Goal: Information Seeking & Learning: Learn about a topic

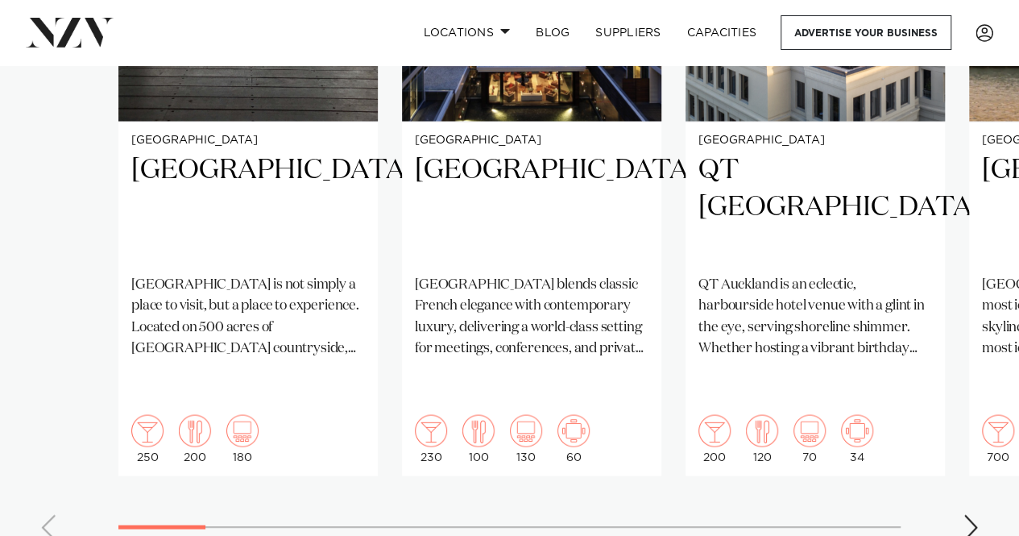
scroll to position [1355, 0]
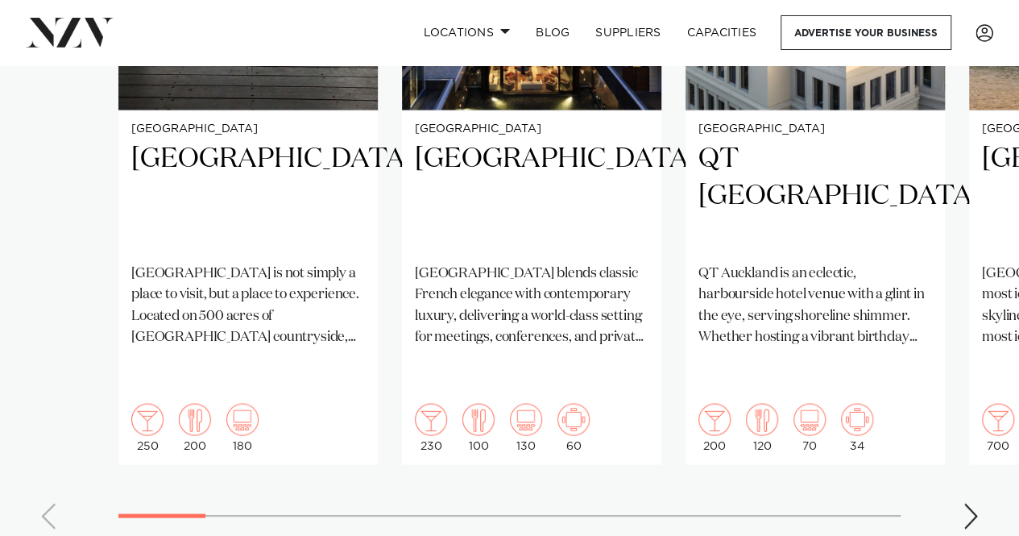
click at [963, 503] on div "Next slide" at bounding box center [971, 516] width 16 height 26
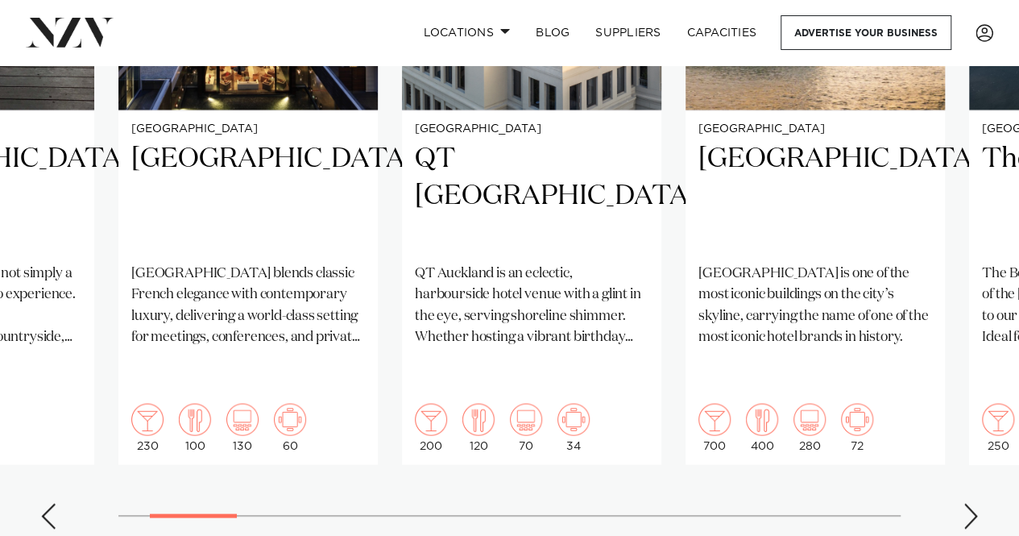
click at [963, 503] on div "Next slide" at bounding box center [971, 516] width 16 height 26
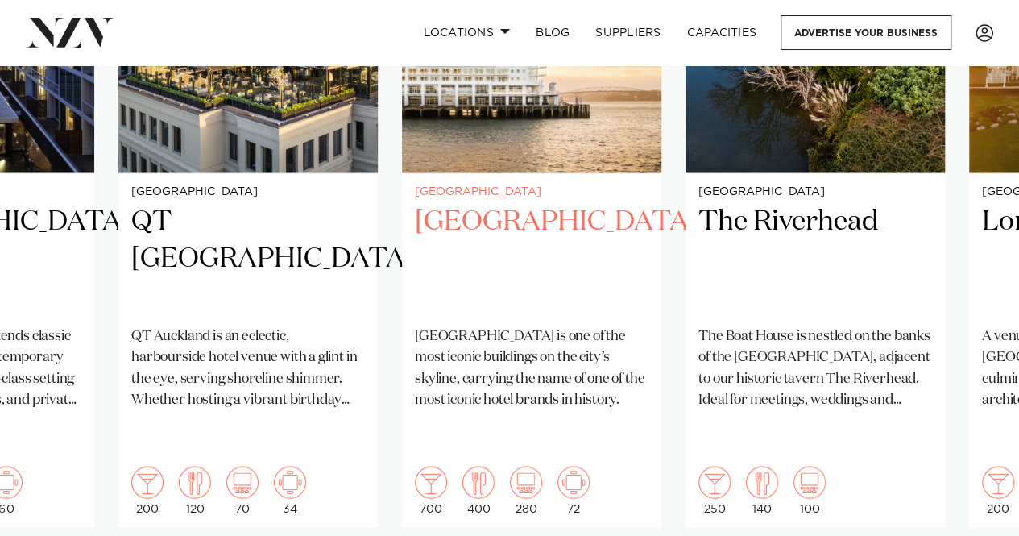
scroll to position [1328, 0]
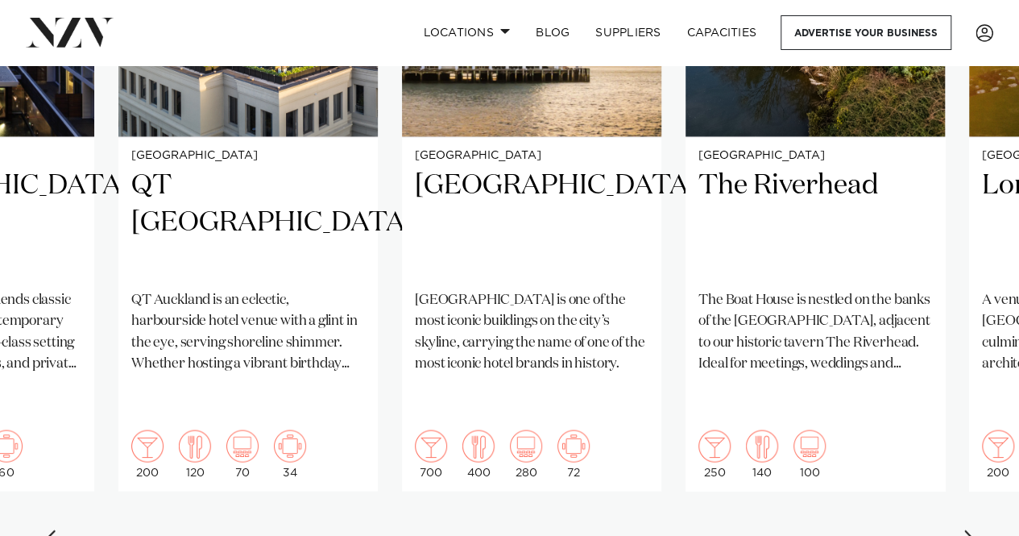
click at [971, 529] on div "Next slide" at bounding box center [971, 542] width 16 height 26
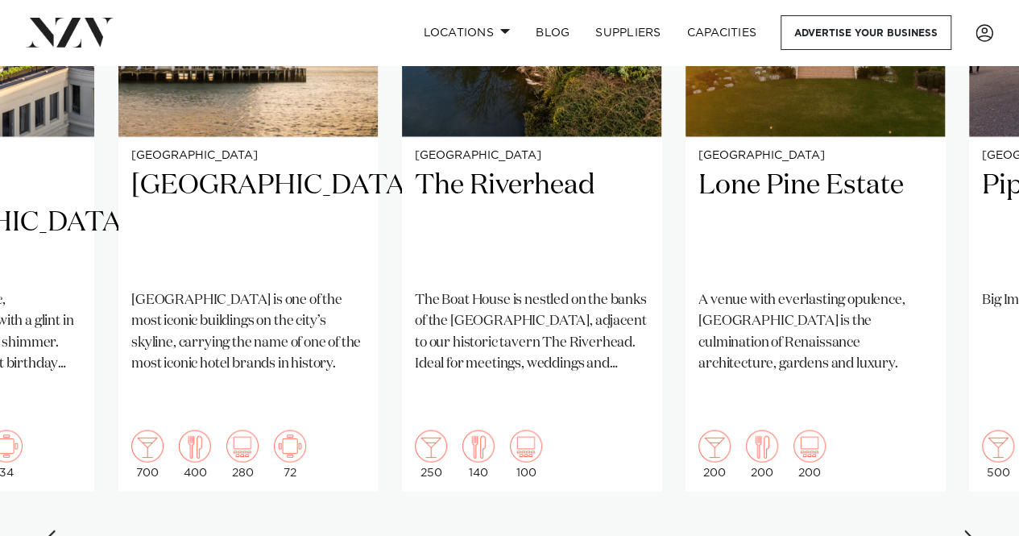
click at [971, 529] on div "Next slide" at bounding box center [971, 542] width 16 height 26
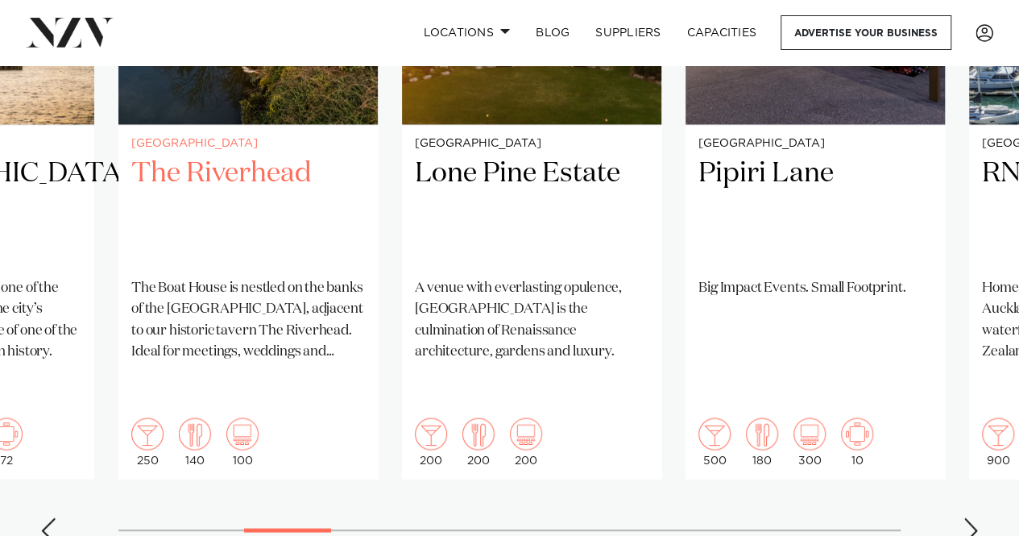
scroll to position [1353, 0]
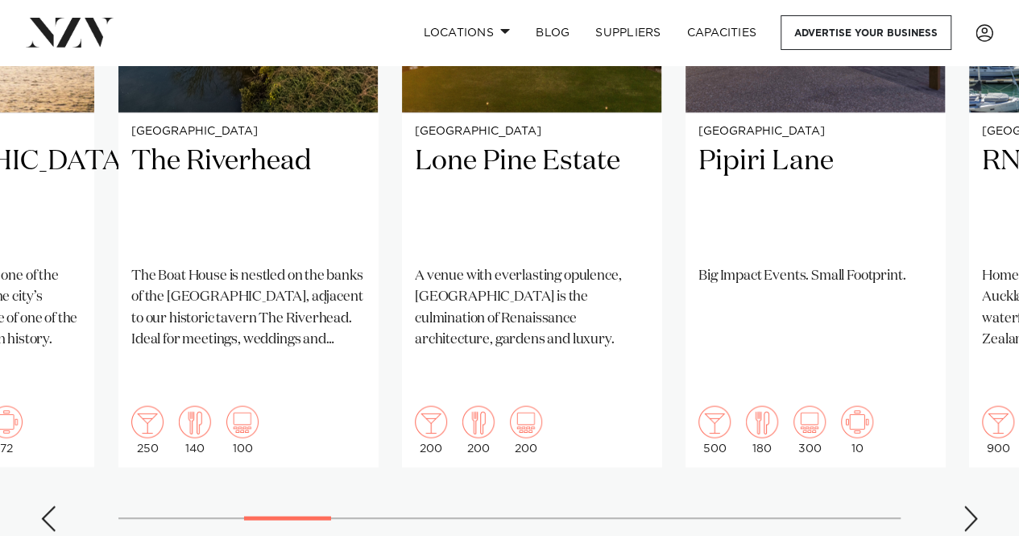
click at [968, 505] on div "Next slide" at bounding box center [971, 518] width 16 height 26
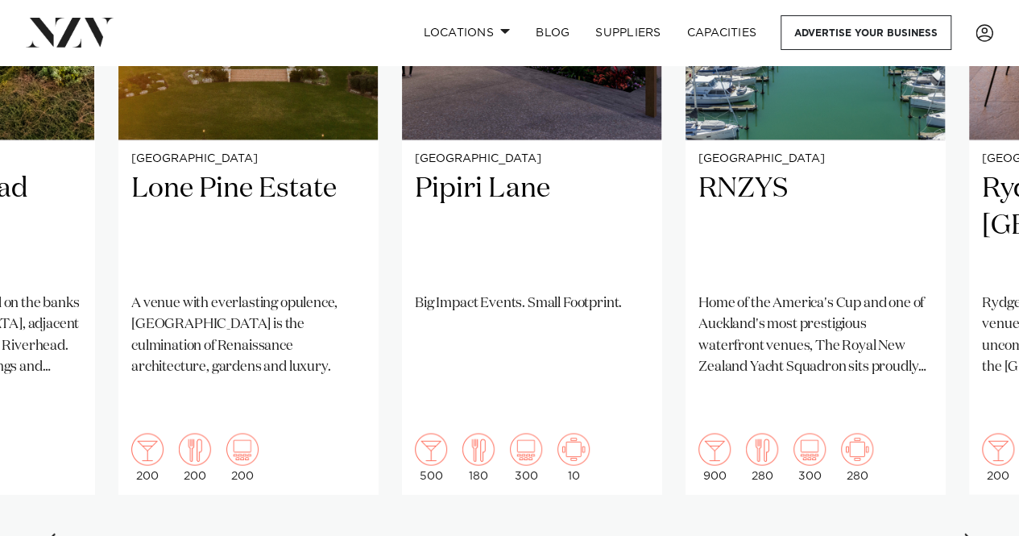
scroll to position [1341, 0]
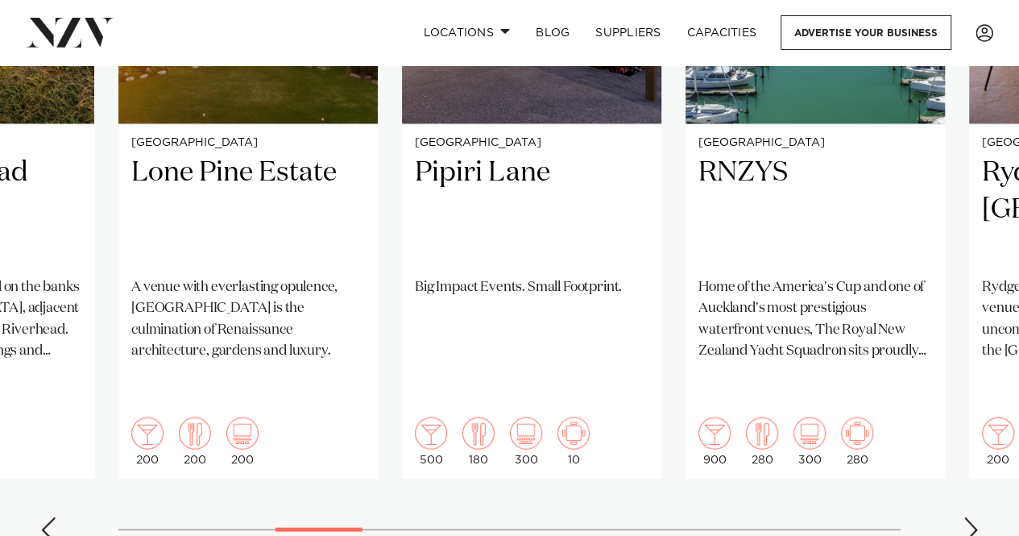
click at [968, 516] on div "Next slide" at bounding box center [971, 529] width 16 height 26
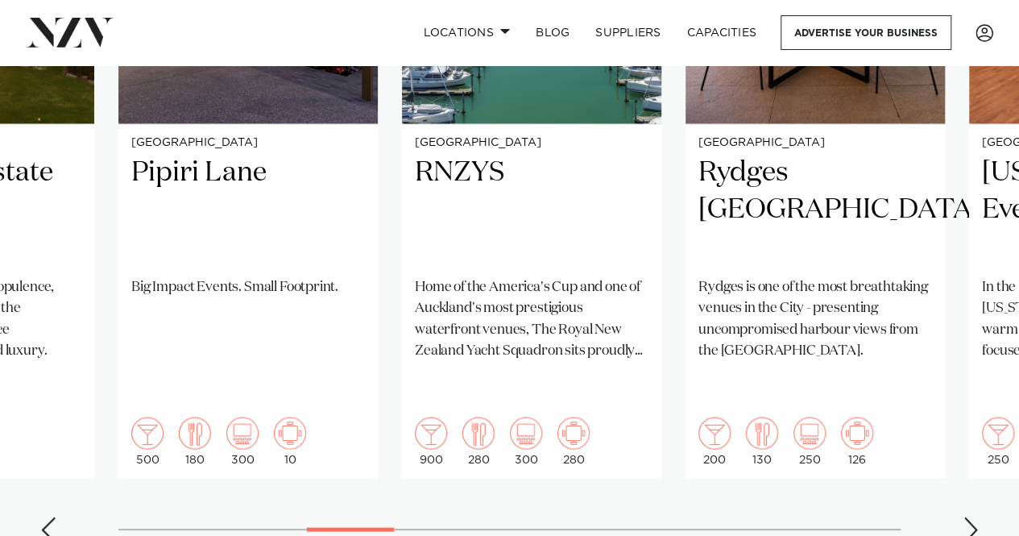
click at [968, 516] on div "Next slide" at bounding box center [971, 529] width 16 height 26
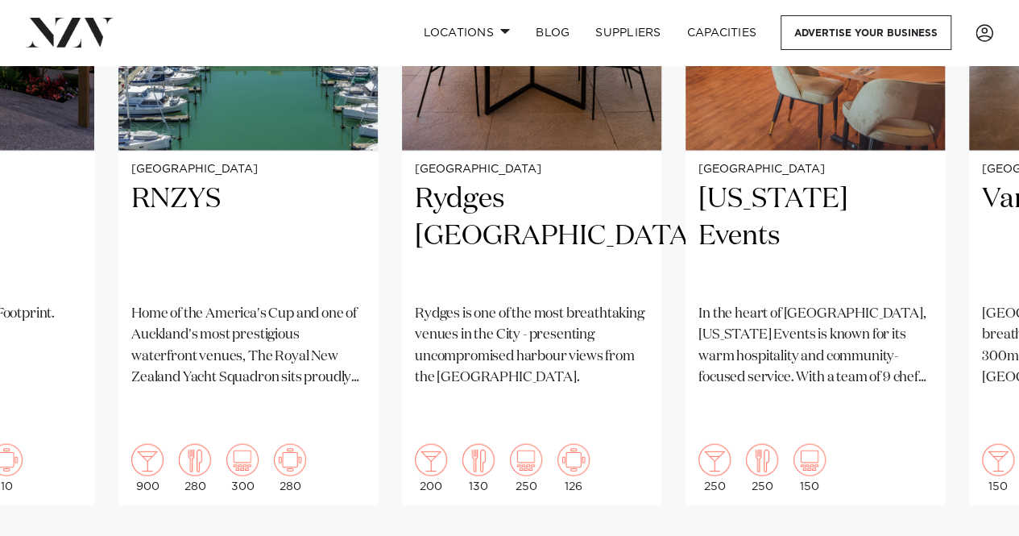
scroll to position [1316, 0]
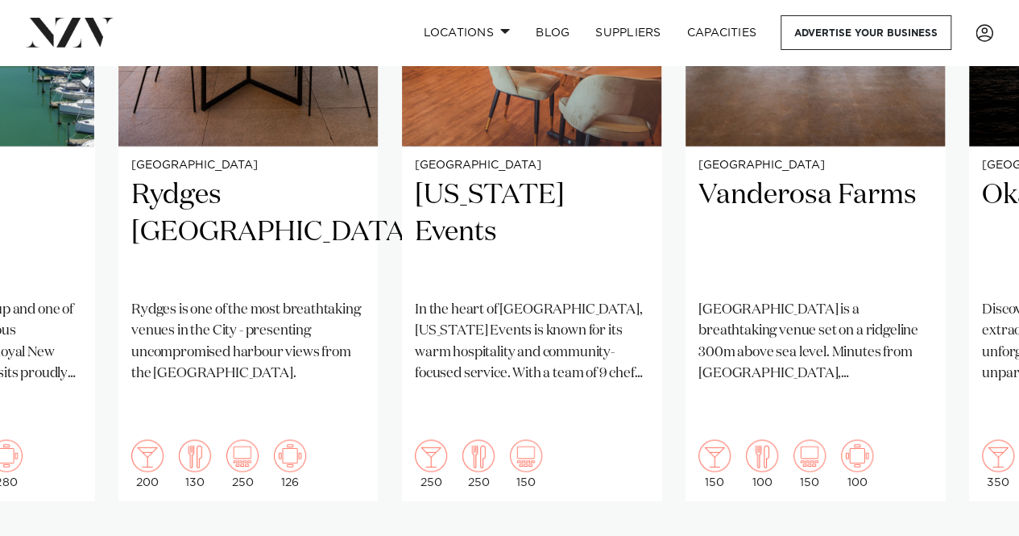
scroll to position [1326, 0]
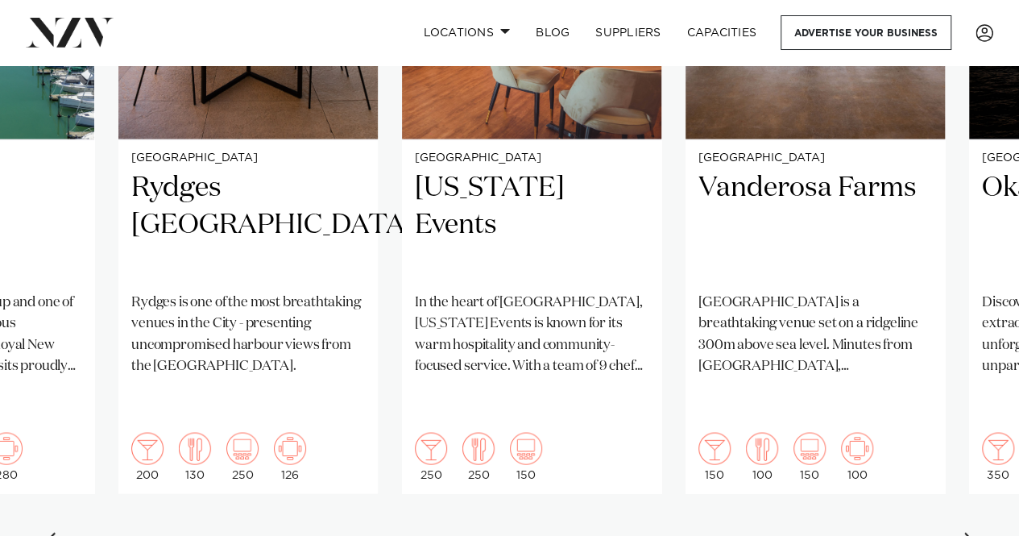
click at [967, 532] on div "Next slide" at bounding box center [971, 545] width 16 height 26
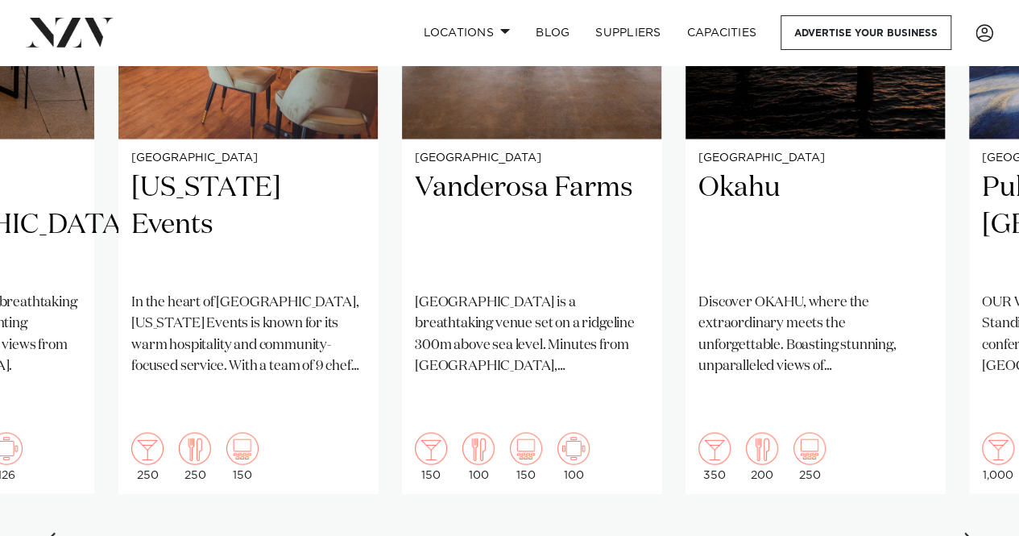
click at [967, 532] on div "Next slide" at bounding box center [971, 545] width 16 height 26
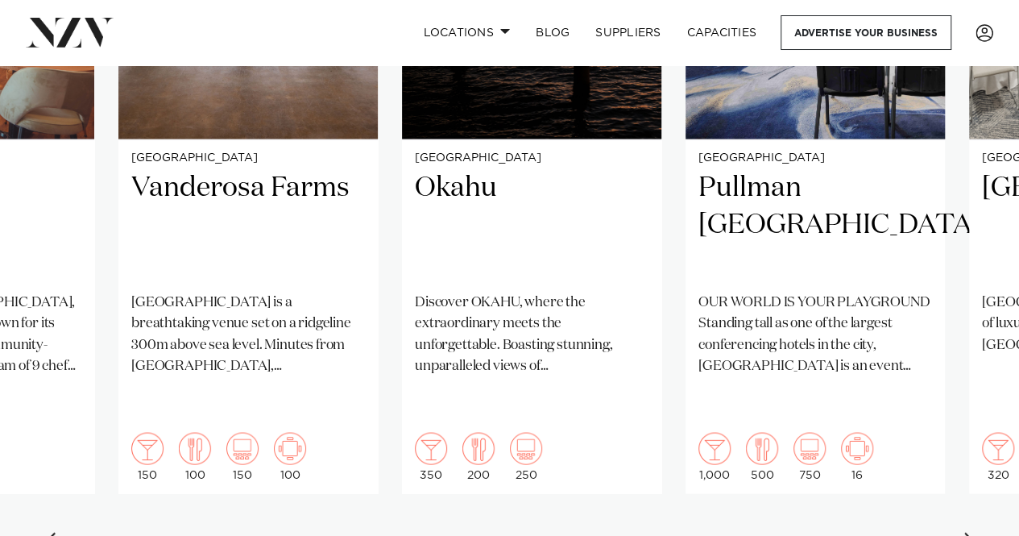
click at [967, 532] on div "Next slide" at bounding box center [971, 545] width 16 height 26
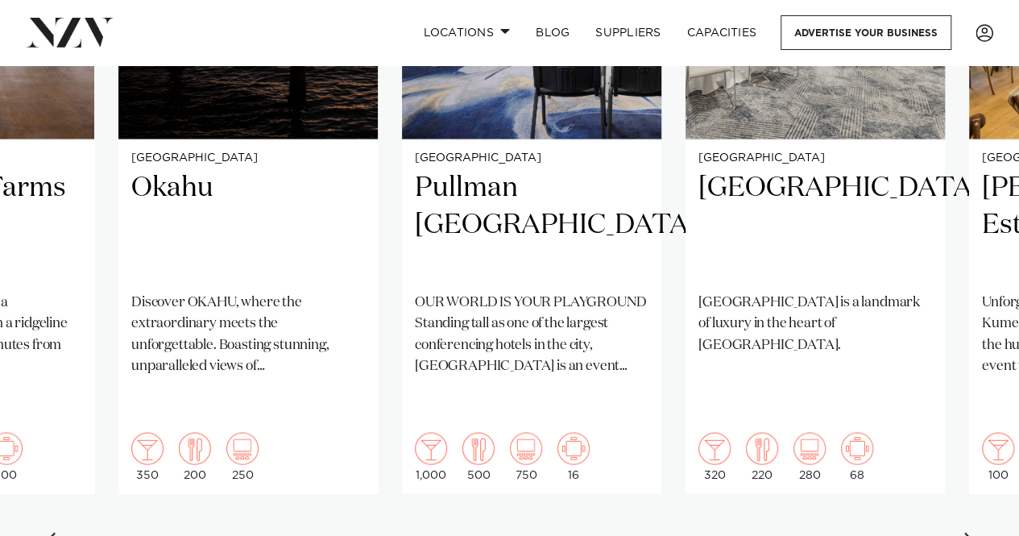
click at [965, 532] on div "Next slide" at bounding box center [971, 545] width 16 height 26
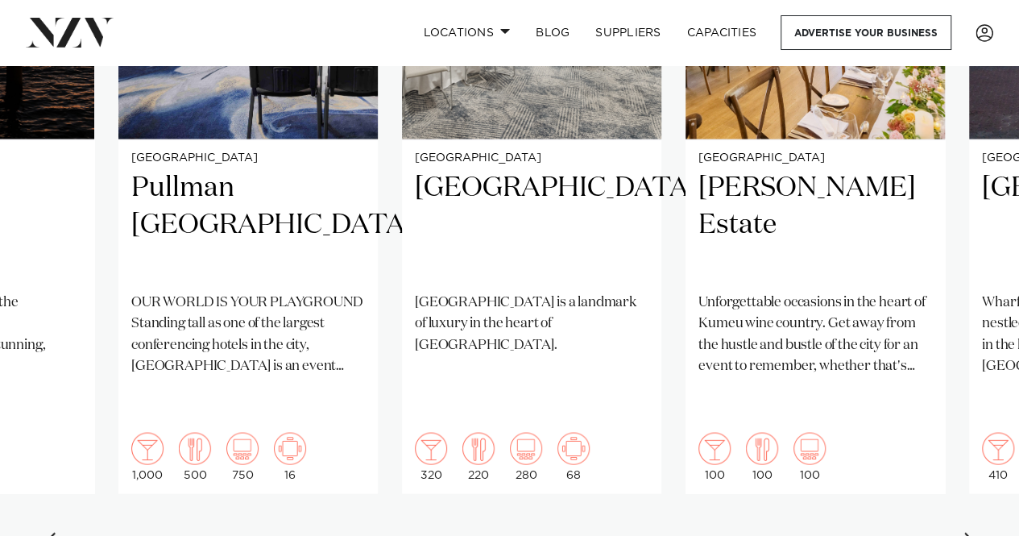
click at [965, 532] on div "Next slide" at bounding box center [971, 545] width 16 height 26
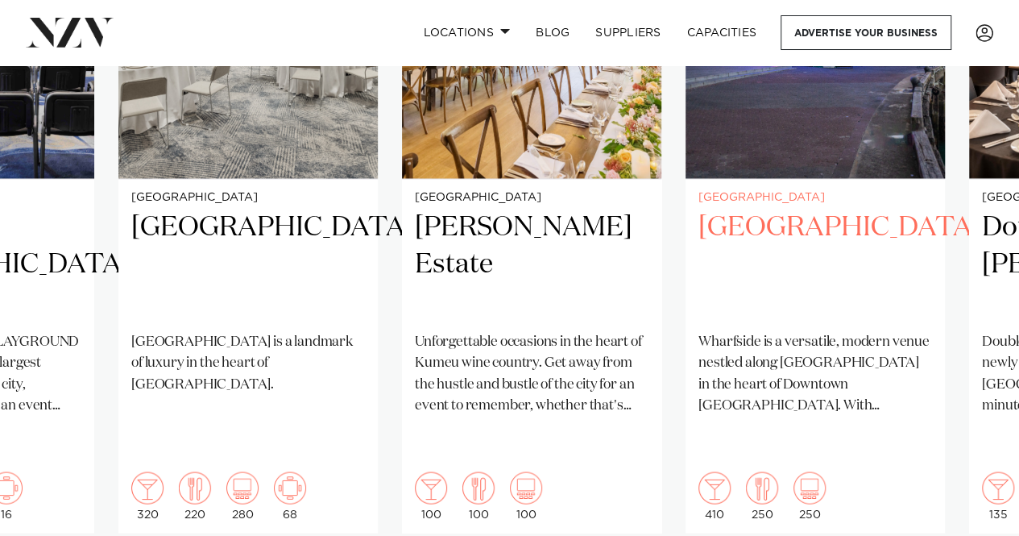
scroll to position [1287, 0]
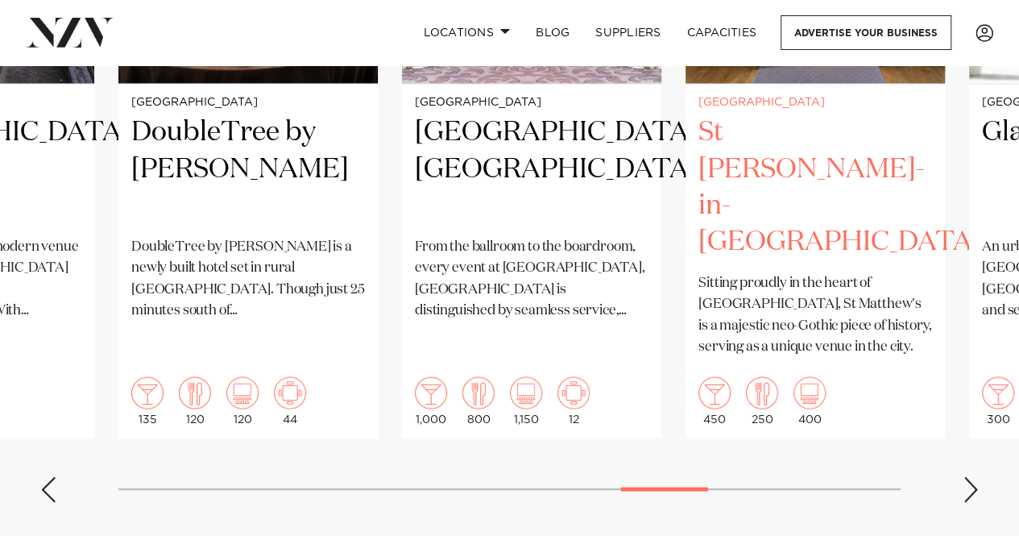
scroll to position [1423, 0]
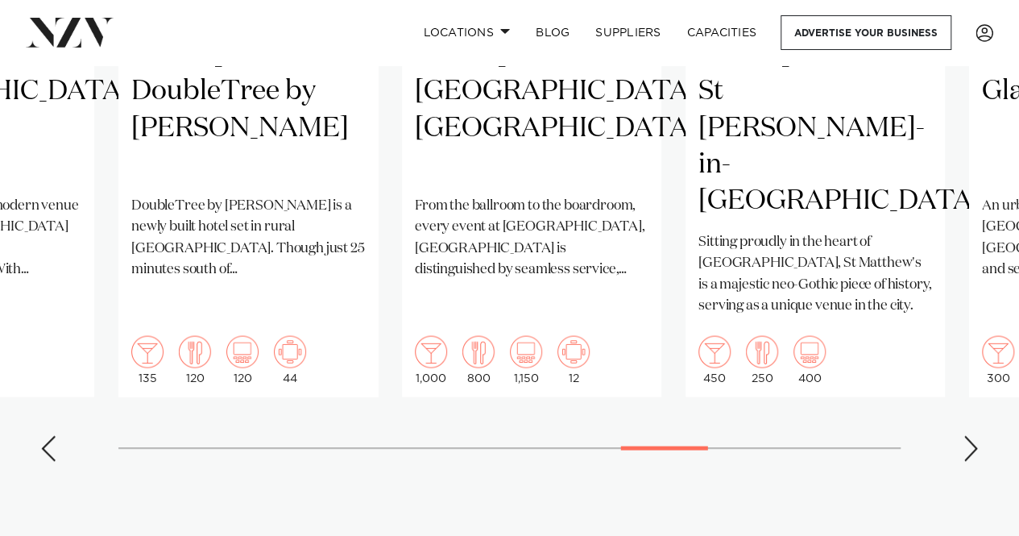
click at [966, 435] on div "Next slide" at bounding box center [971, 448] width 16 height 26
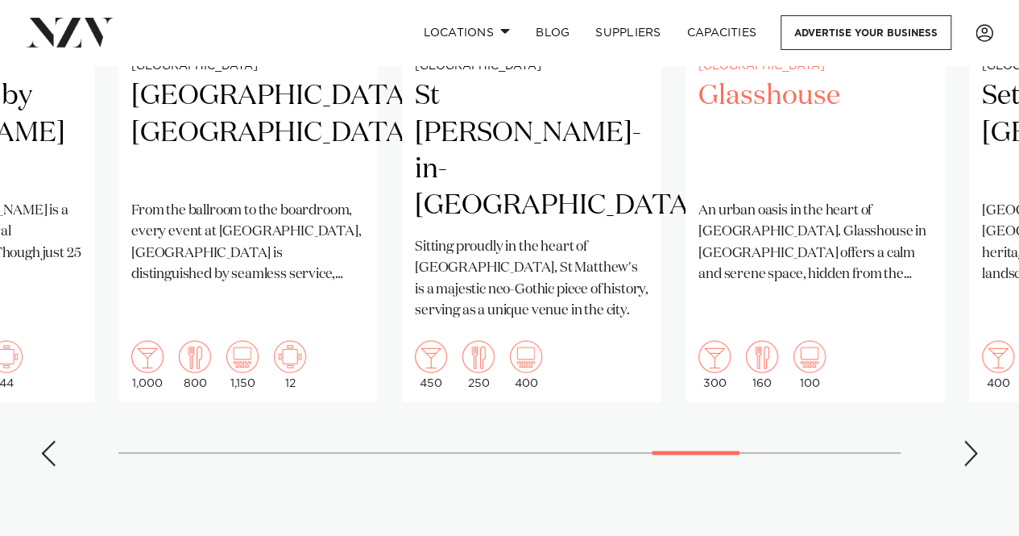
scroll to position [1419, 0]
click at [973, 439] on div "Next slide" at bounding box center [971, 452] width 16 height 26
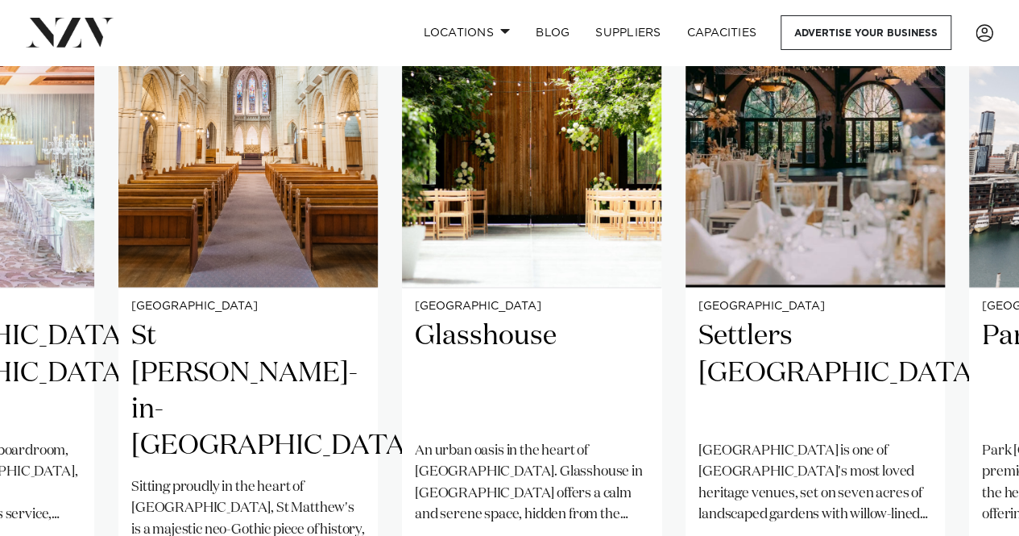
scroll to position [1181, 0]
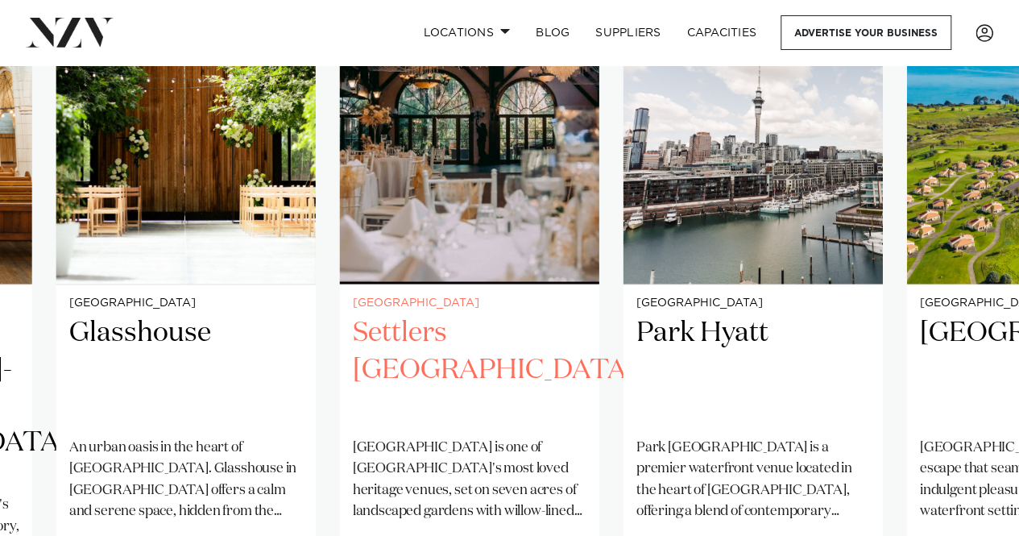
click at [356, 332] on div "Auckland Settlers Country Manor Settlers Country Manor is one of West Auckland'…" at bounding box center [469, 461] width 259 height 354
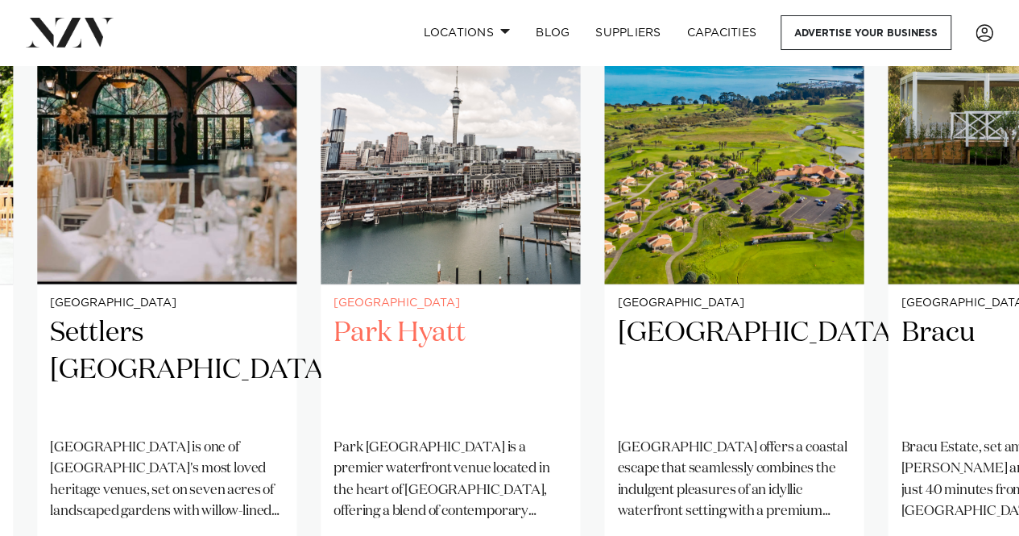
click at [290, 374] on swiper-container "Auckland Kauri Bay Kauri Bay is not simply a place to visit, but a place to exp…" at bounding box center [509, 326] width 1019 height 780
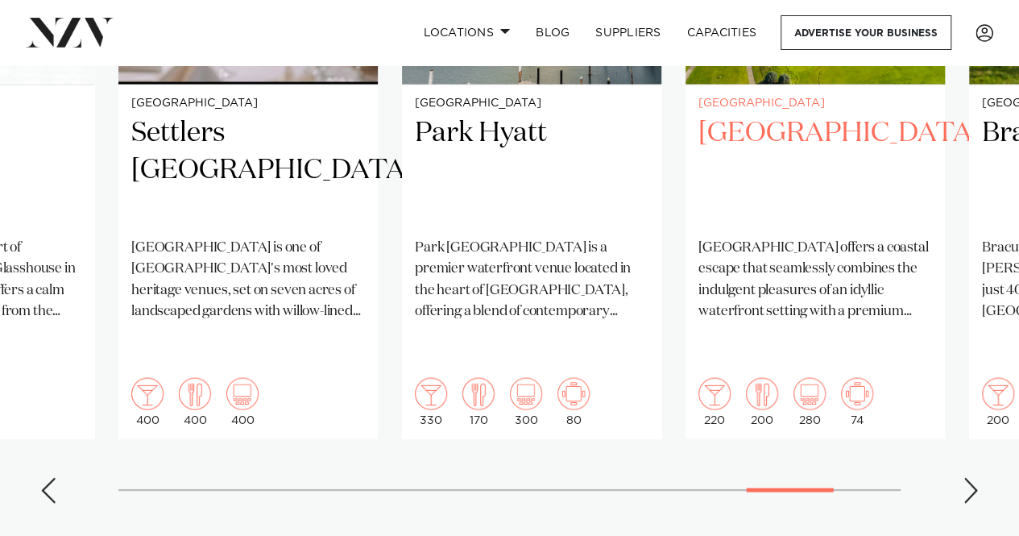
scroll to position [1394, 0]
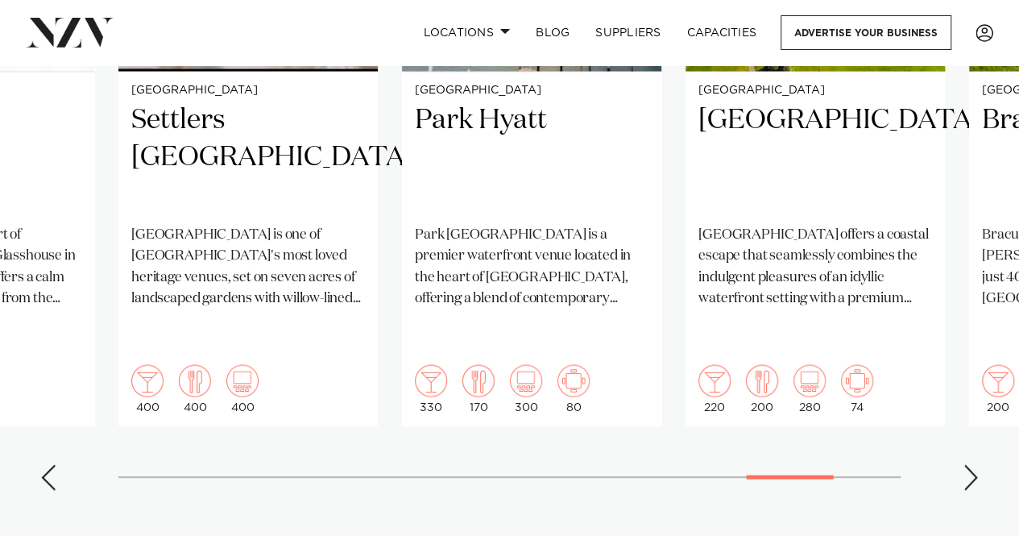
click at [968, 464] on div "Next slide" at bounding box center [971, 477] width 16 height 26
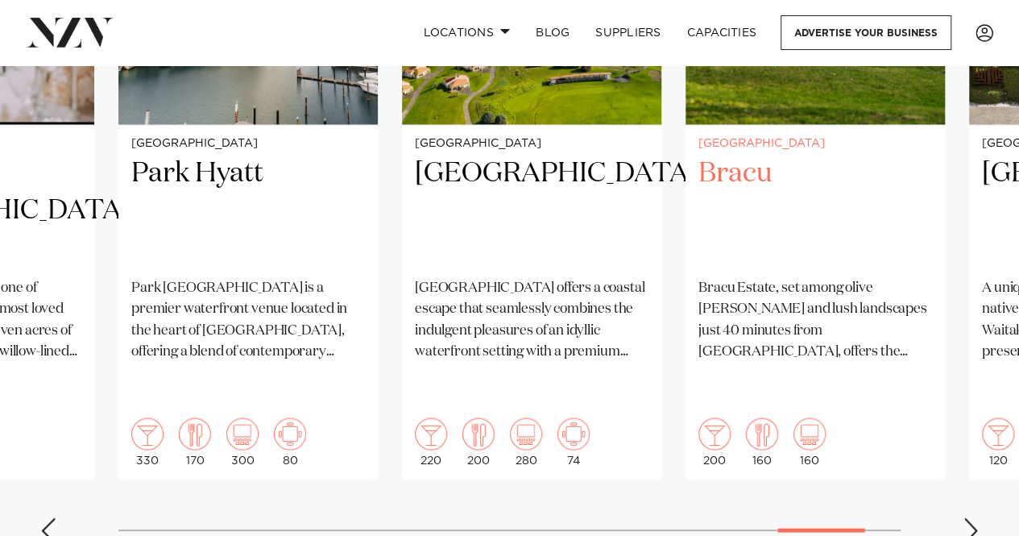
scroll to position [1324, 0]
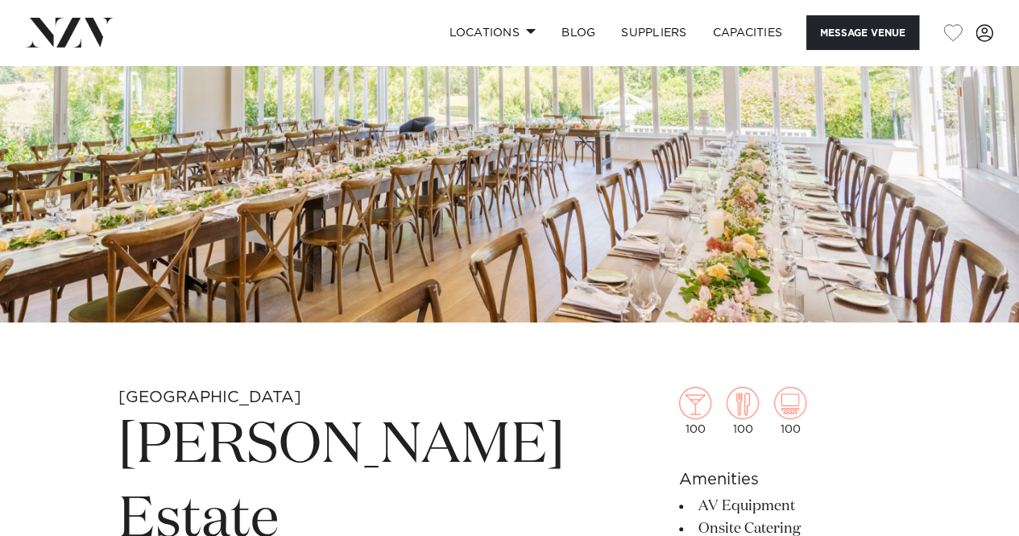
scroll to position [203, 0]
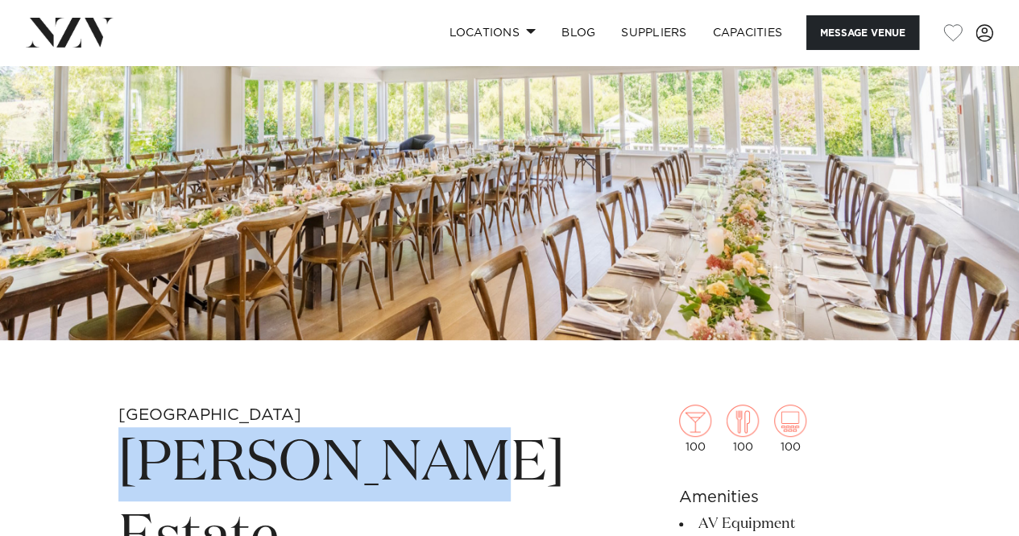
drag, startPoint x: 122, startPoint y: 463, endPoint x: 503, endPoint y: 445, distance: 380.7
click at [503, 445] on h1 "[PERSON_NAME] Estate" at bounding box center [341, 501] width 446 height 148
